Goal: Information Seeking & Learning: Learn about a topic

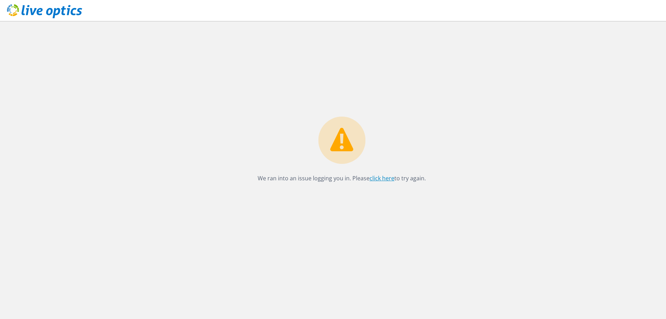
click at [383, 178] on link "click here" at bounding box center [382, 178] width 25 height 8
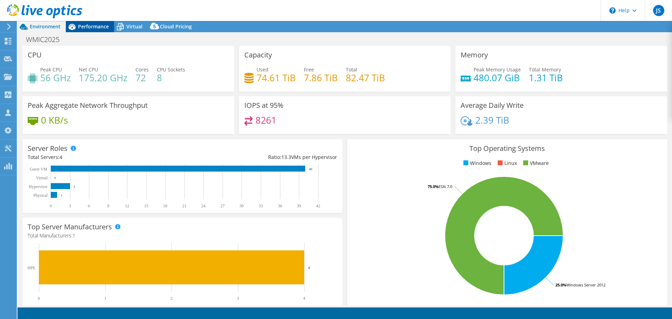
select select "USD"
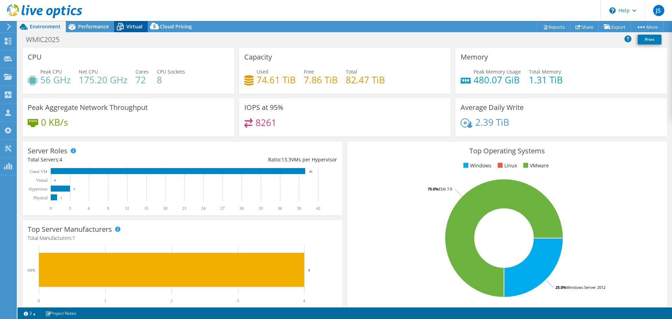
click at [131, 26] on span "Virtual" at bounding box center [134, 26] width 16 height 7
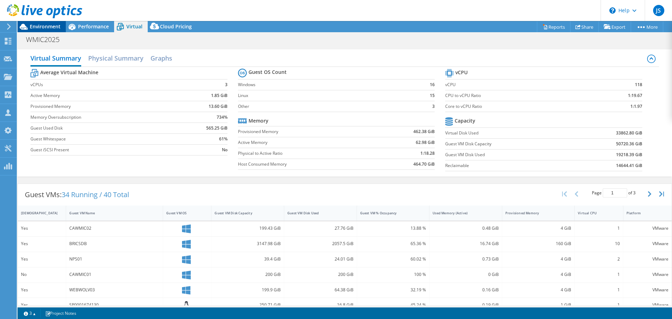
click at [54, 28] on span "Environment" at bounding box center [45, 26] width 31 height 7
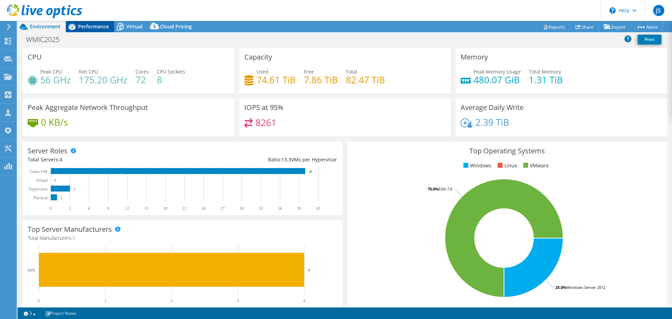
click at [80, 26] on span "Performance" at bounding box center [93, 26] width 31 height 7
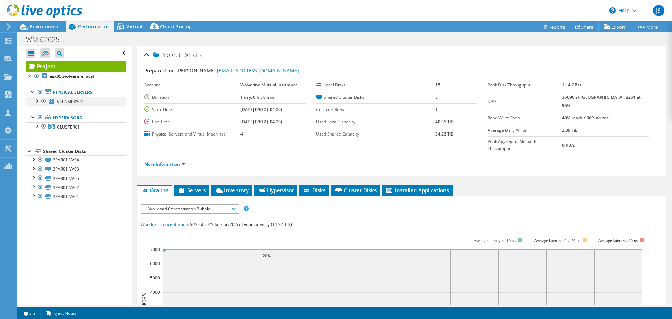
click at [44, 101] on div at bounding box center [43, 101] width 7 height 8
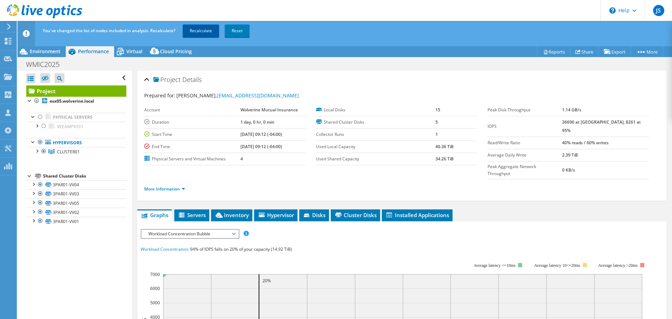
click at [196, 28] on link "Recalculate" at bounding box center [201, 30] width 36 height 13
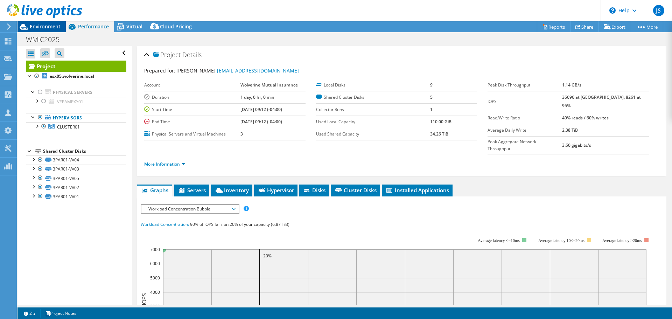
click at [40, 28] on span "Environment" at bounding box center [45, 26] width 31 height 7
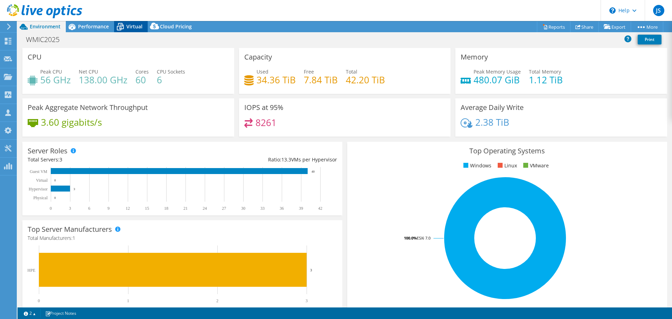
click at [137, 23] on div "Virtual" at bounding box center [131, 26] width 34 height 11
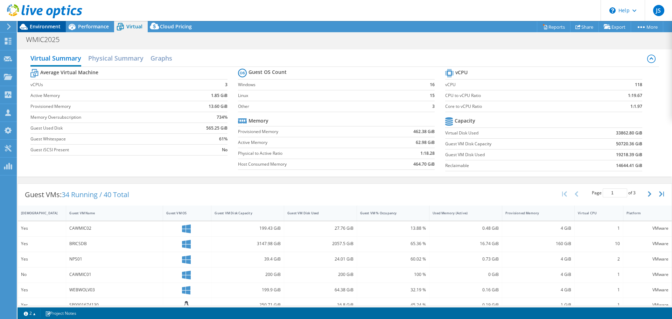
click at [50, 27] on span "Environment" at bounding box center [45, 26] width 31 height 7
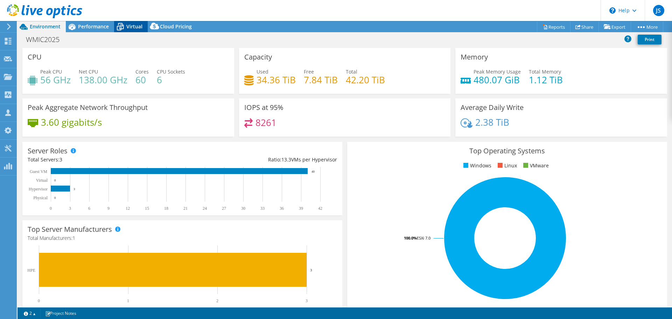
click at [127, 23] on div "Virtual" at bounding box center [131, 26] width 34 height 11
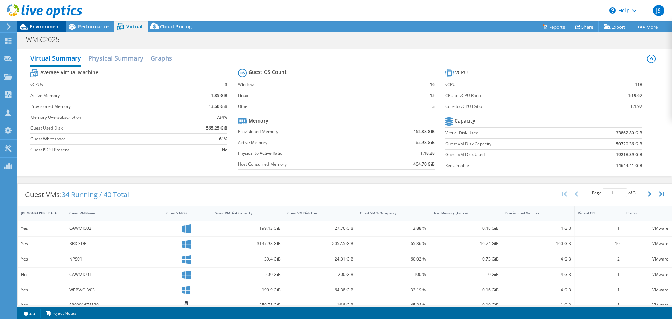
click at [47, 25] on span "Environment" at bounding box center [45, 26] width 31 height 7
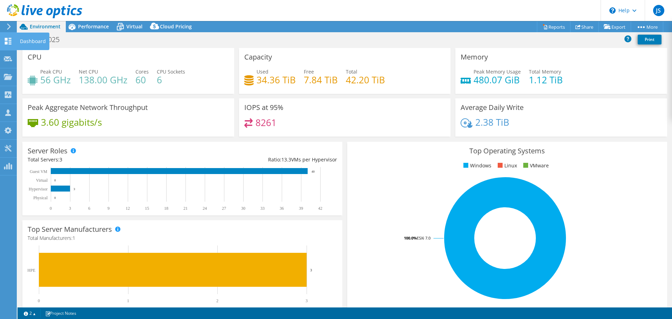
click at [11, 44] on use at bounding box center [8, 41] width 7 height 7
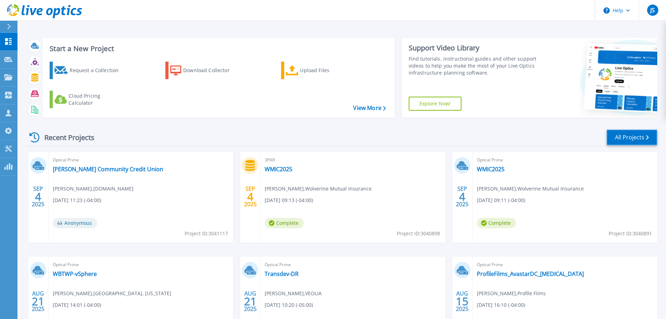
click at [619, 141] on link "All Projects" at bounding box center [632, 137] width 51 height 16
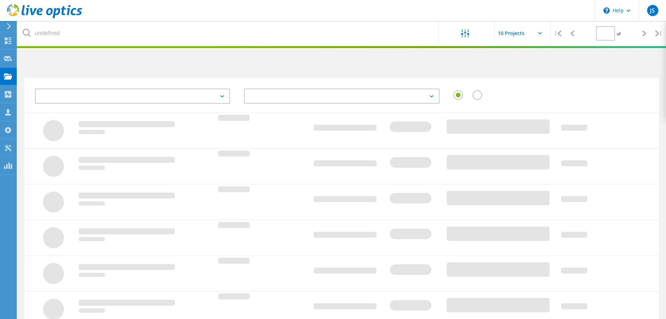
type input "1"
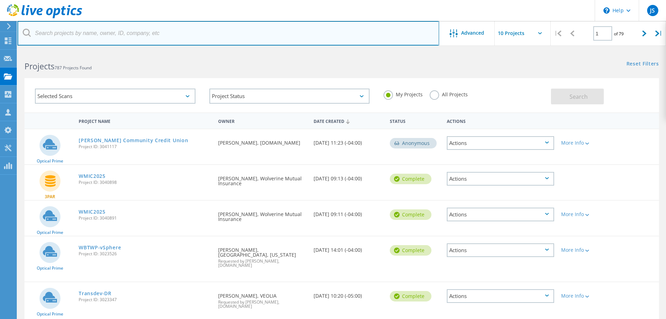
click at [189, 39] on input "text" at bounding box center [228, 33] width 422 height 24
type input "wolverine"
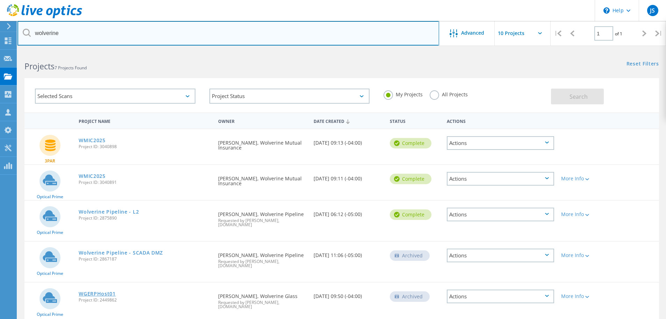
scroll to position [91, 0]
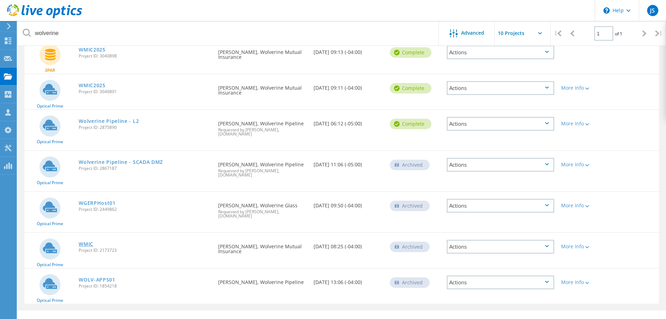
click at [88, 241] on link "WMIC" at bounding box center [86, 243] width 15 height 5
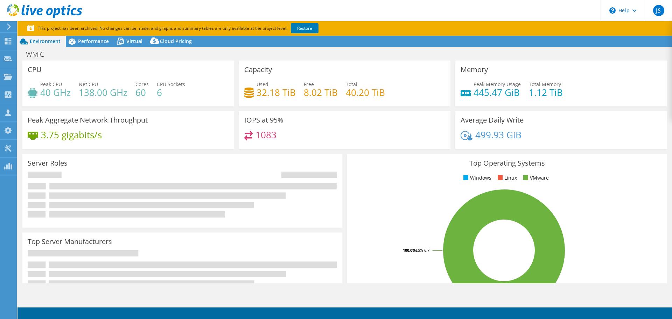
select select "USEast"
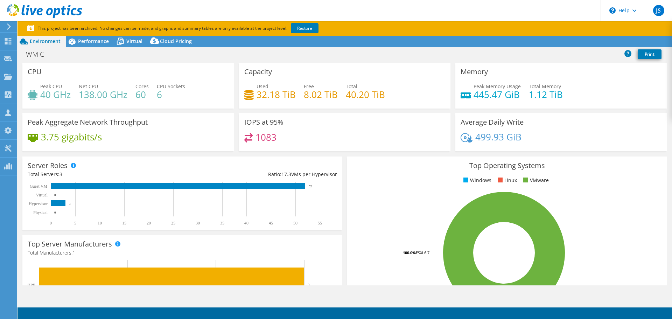
select select "USEast"
select select "USD"
click at [130, 41] on span "Virtual" at bounding box center [134, 41] width 16 height 7
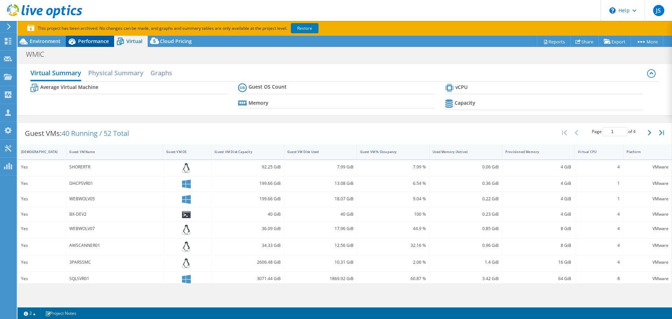
click at [89, 41] on span "Performance" at bounding box center [93, 41] width 31 height 7
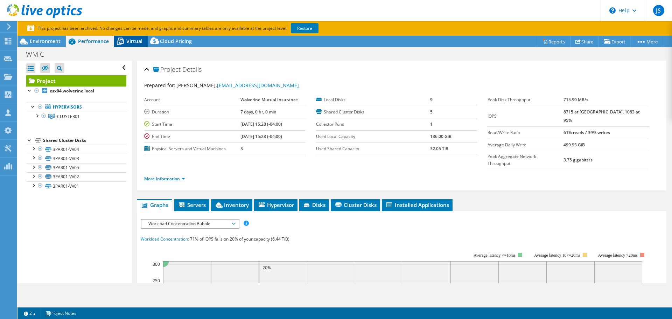
click at [128, 41] on span "Virtual" at bounding box center [134, 41] width 16 height 7
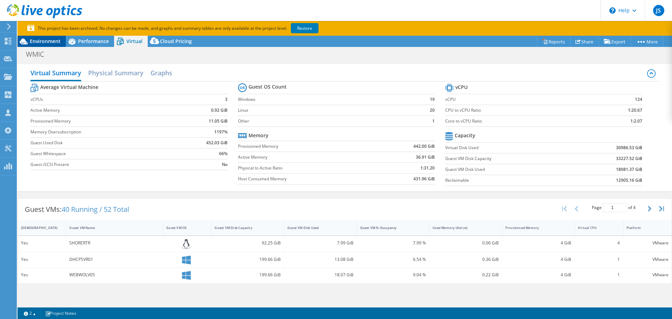
click at [58, 43] on span "Environment" at bounding box center [45, 41] width 31 height 7
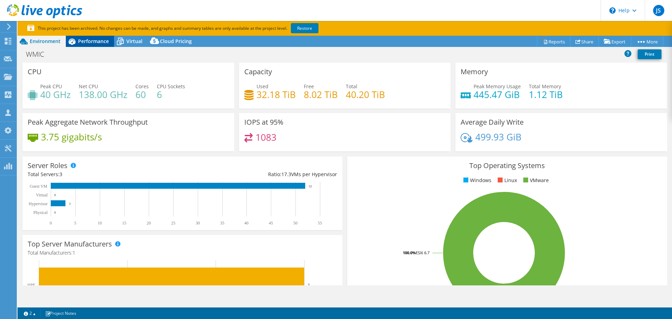
click at [74, 43] on icon at bounding box center [72, 41] width 7 height 6
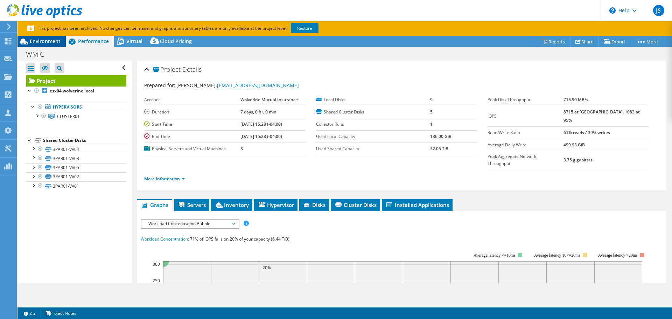
click at [30, 40] on span "Environment" at bounding box center [45, 41] width 31 height 7
